Goal: Information Seeking & Learning: Find specific fact

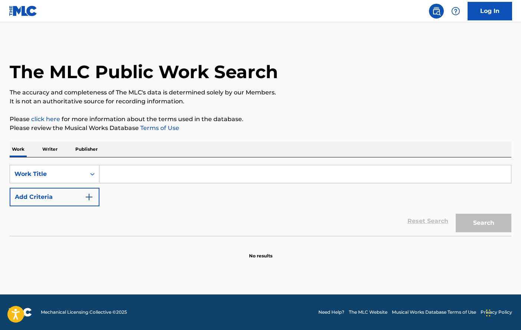
click at [175, 176] on input "Search Form" at bounding box center [304, 174] width 411 height 18
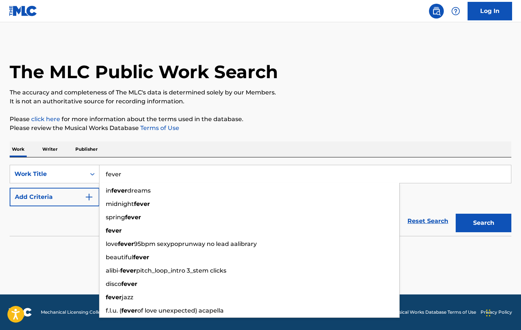
type input "fever"
click at [50, 227] on div "Reset Search Search" at bounding box center [260, 222] width 501 height 30
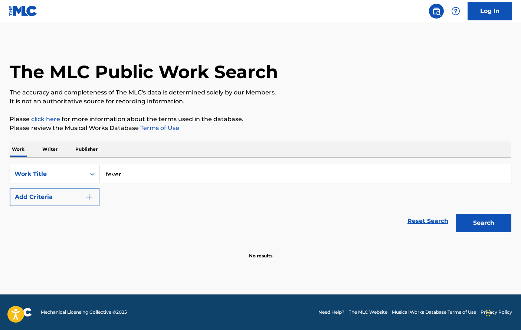
click at [87, 199] on img "Search Form" at bounding box center [89, 197] width 9 height 9
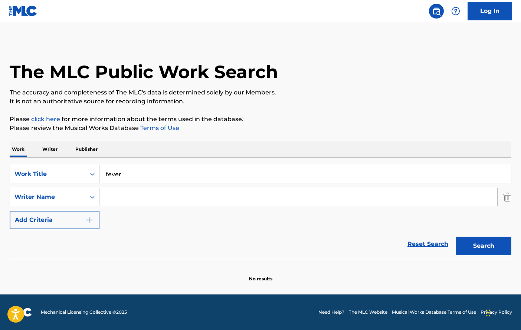
click at [132, 197] on input "Search Form" at bounding box center [298, 197] width 398 height 18
type input "h"
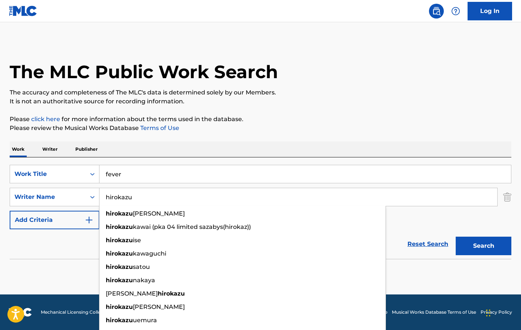
type input "hirokazu"
click at [483, 246] on button "Search" at bounding box center [483, 246] width 56 height 19
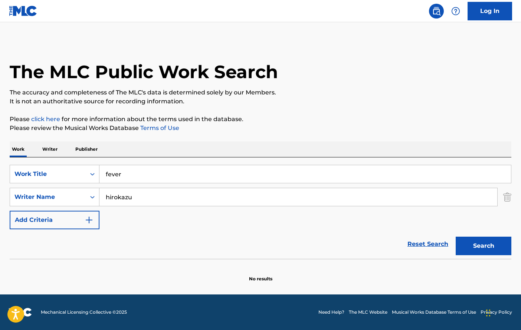
click at [479, 244] on button "Search" at bounding box center [483, 246] width 56 height 19
click at [121, 174] on input "fever" at bounding box center [304, 174] width 411 height 18
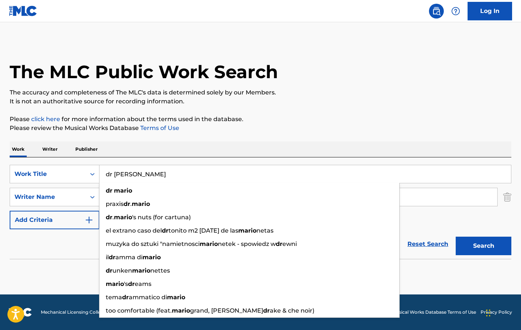
click at [483, 246] on button "Search" at bounding box center [483, 246] width 56 height 19
type input "dr [PERSON_NAME]"
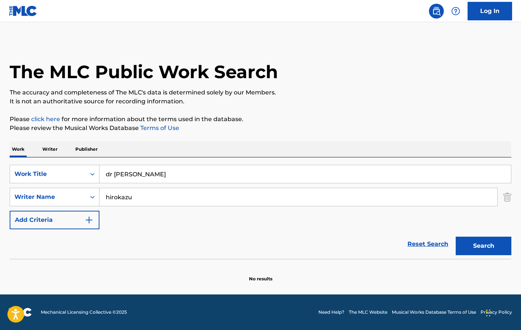
click at [32, 281] on section "No results" at bounding box center [260, 272] width 501 height 19
click at [471, 250] on button "Search" at bounding box center [483, 246] width 56 height 19
click at [144, 199] on input "hirokazu" at bounding box center [298, 197] width 398 height 18
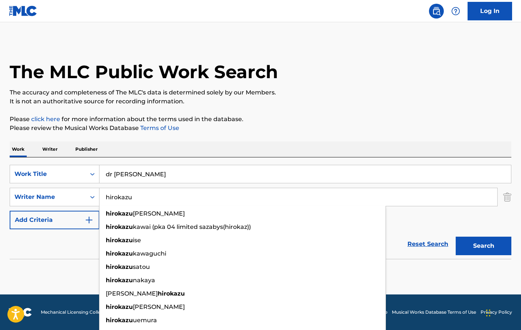
click at [144, 199] on input "hirokazu" at bounding box center [298, 197] width 398 height 18
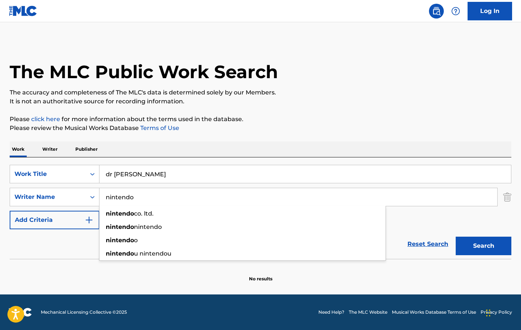
type input "nintendo"
click at [483, 246] on button "Search" at bounding box center [483, 246] width 56 height 19
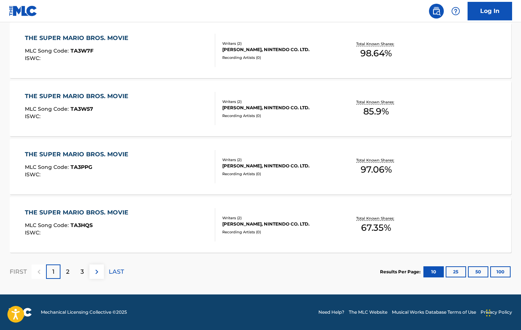
scroll to position [600, 0]
click at [97, 273] on img at bounding box center [96, 272] width 9 height 9
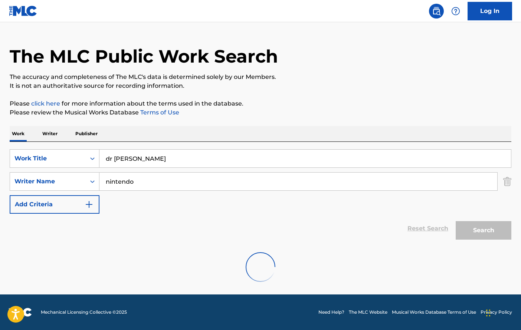
scroll to position [16, 0]
